Goal: Transaction & Acquisition: Purchase product/service

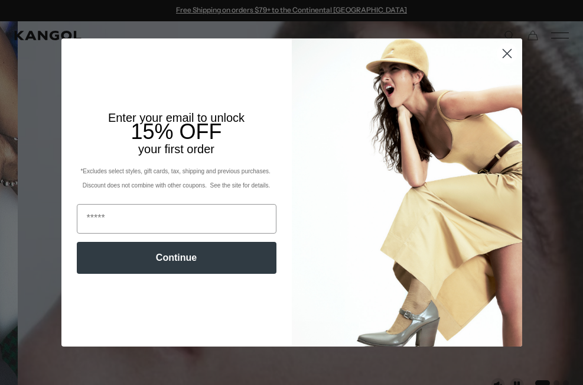
click at [71, 54] on circle "Close dialog" at bounding box center [506, 53] width 19 height 19
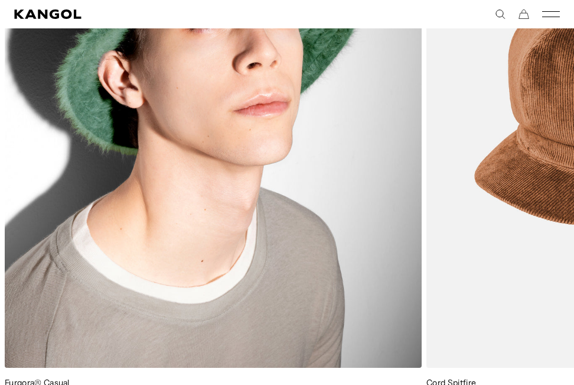
scroll to position [827, 0]
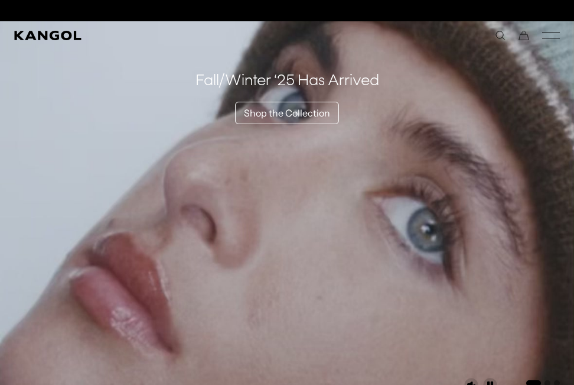
scroll to position [0, 243]
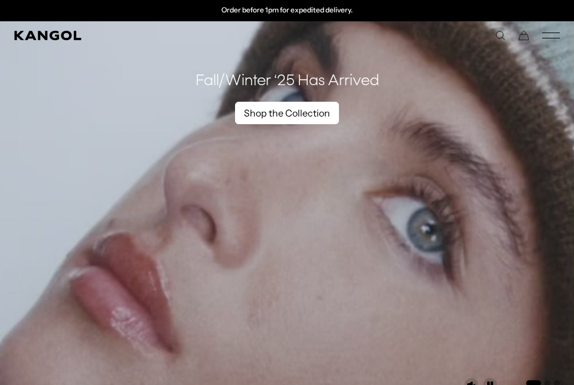
click at [71, 106] on link "Shop the Collection" at bounding box center [287, 113] width 104 height 22
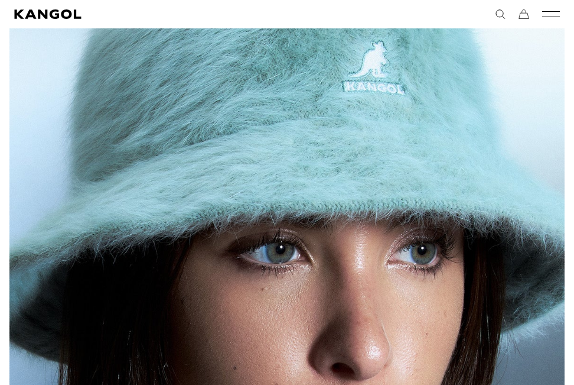
click at [71, 17] on icon "Cart" at bounding box center [524, 14] width 11 height 11
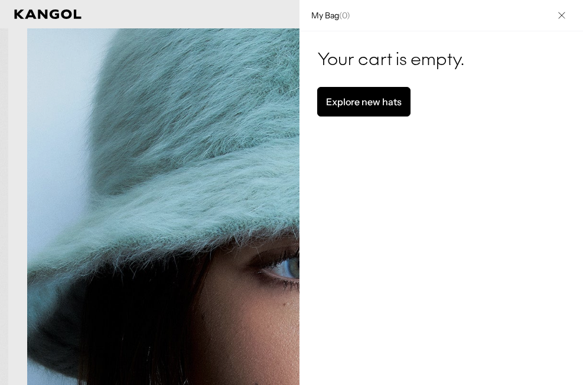
click at [71, 99] on link "Explore new hats" at bounding box center [363, 102] width 93 height 30
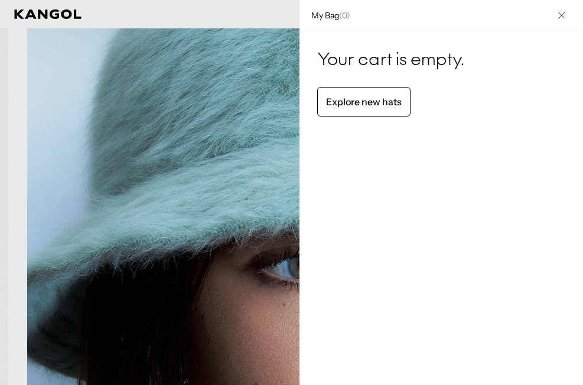
scroll to position [0, 0]
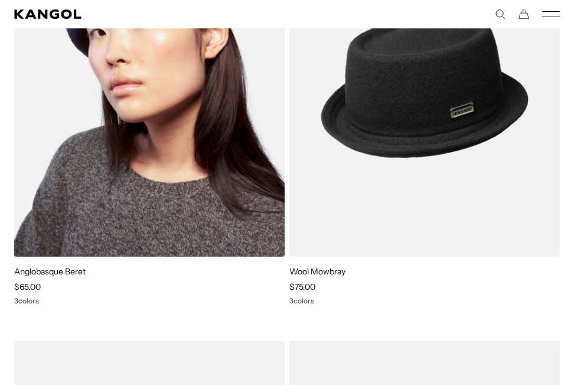
click at [141, 204] on img at bounding box center [149, 87] width 271 height 340
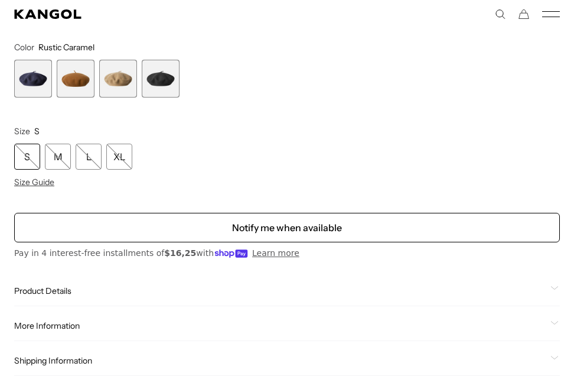
scroll to position [945, 0]
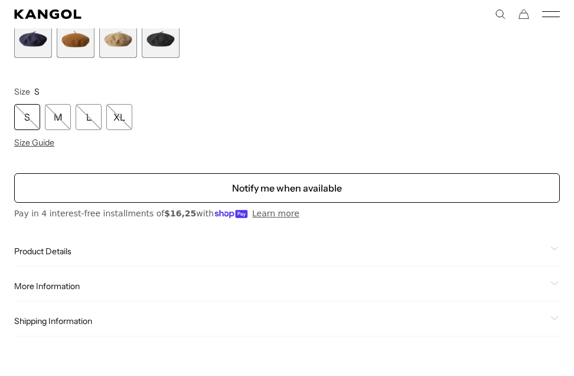
click at [35, 39] on span "1 of 4" at bounding box center [33, 39] width 38 height 38
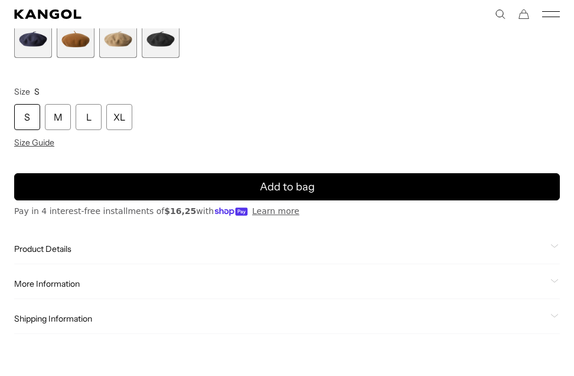
click at [26, 116] on div "S" at bounding box center [27, 117] width 26 height 26
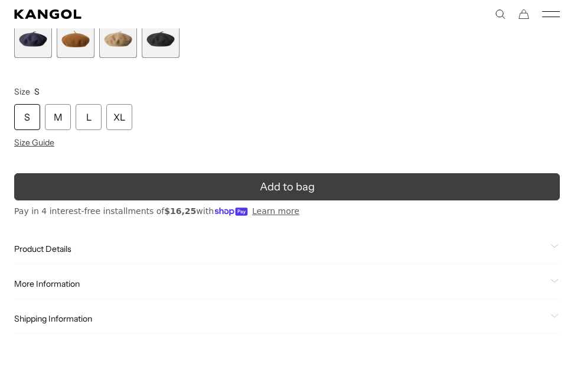
click at [168, 191] on button "Add to bag" at bounding box center [287, 186] width 546 height 27
